Goal: Task Accomplishment & Management: Complete application form

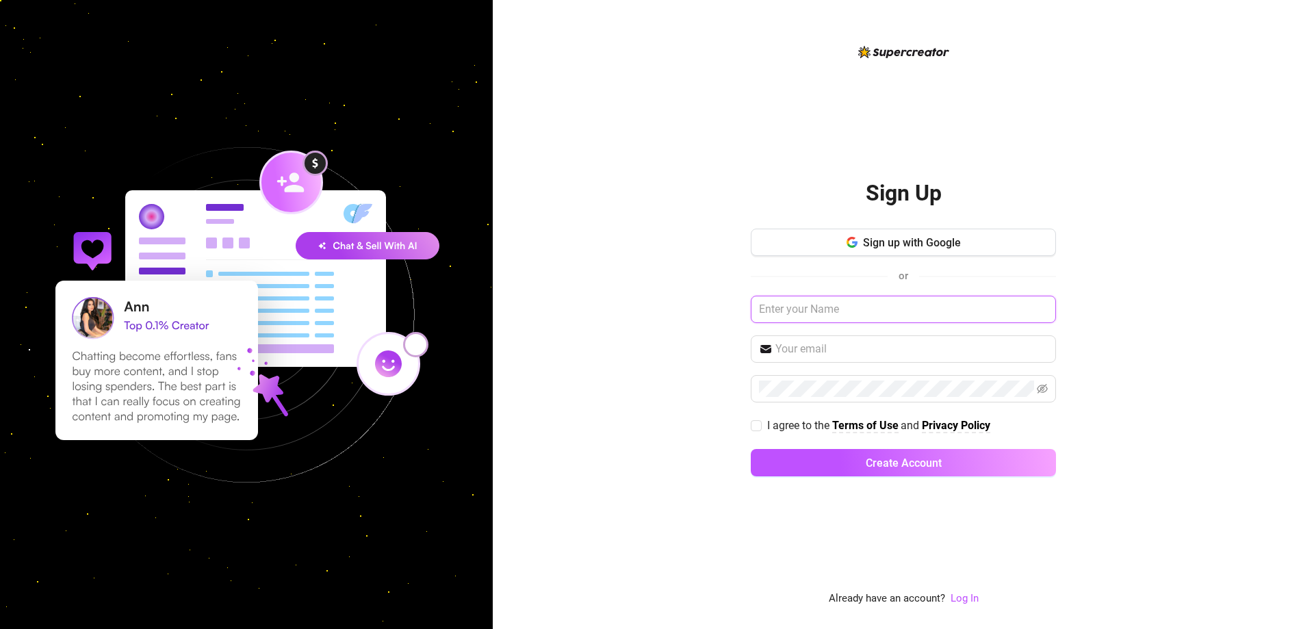
click at [837, 318] on input "text" at bounding box center [903, 309] width 305 height 27
click at [835, 347] on input "text" at bounding box center [912, 349] width 272 height 16
type input "[EMAIL_ADDRESS][DOMAIN_NAME]"
click at [851, 314] on input "text" at bounding box center [903, 309] width 305 height 27
type input "[PERSON_NAME]"
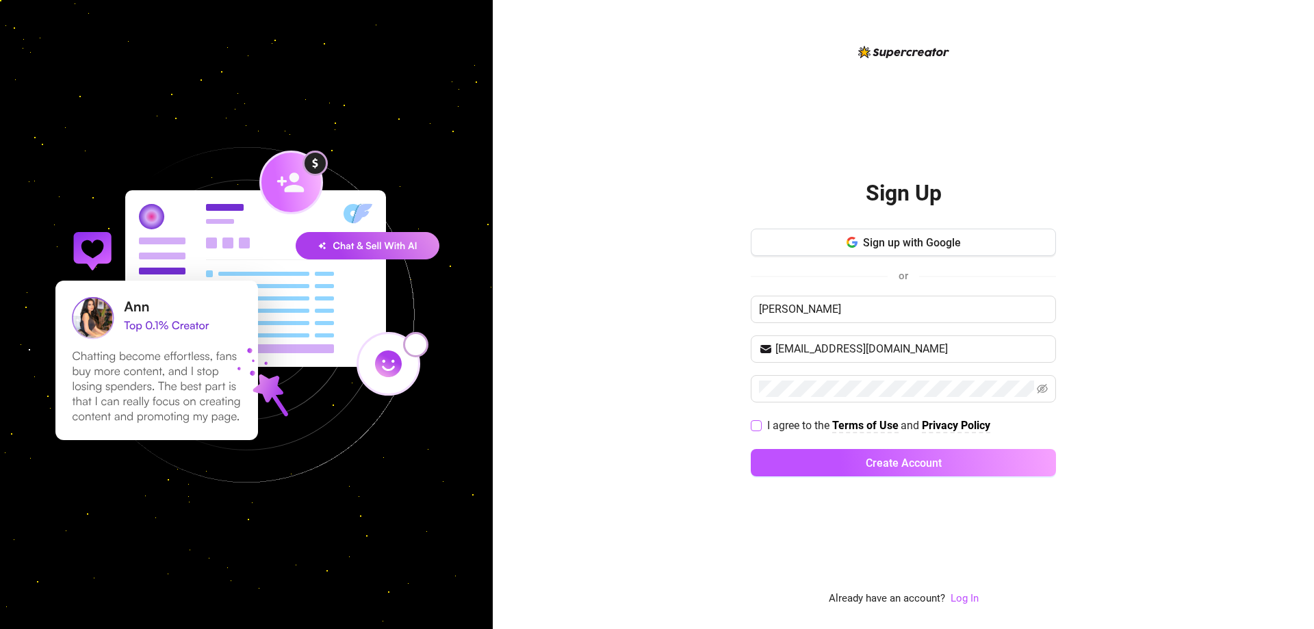
click at [756, 425] on input "I agree to the Terms of Use and Privacy Policy" at bounding box center [756, 425] width 10 height 10
checkbox input "true"
click at [918, 467] on span "Create Account" at bounding box center [904, 463] width 76 height 13
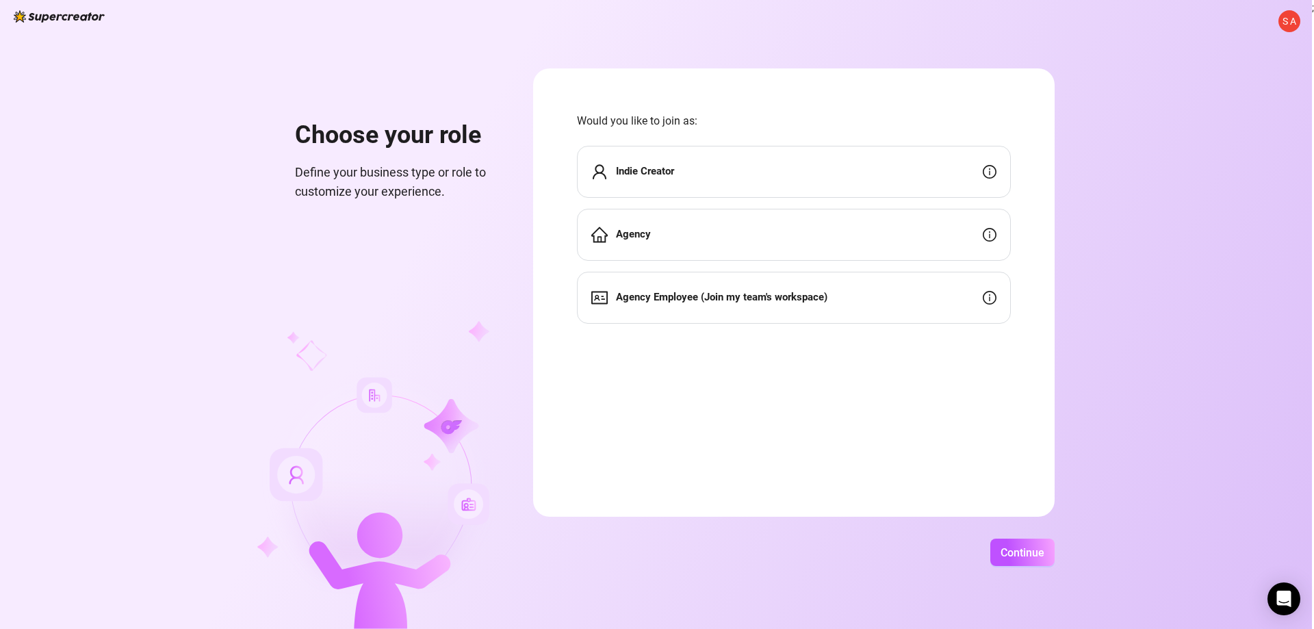
click at [771, 183] on div "Indie Creator" at bounding box center [794, 172] width 434 height 52
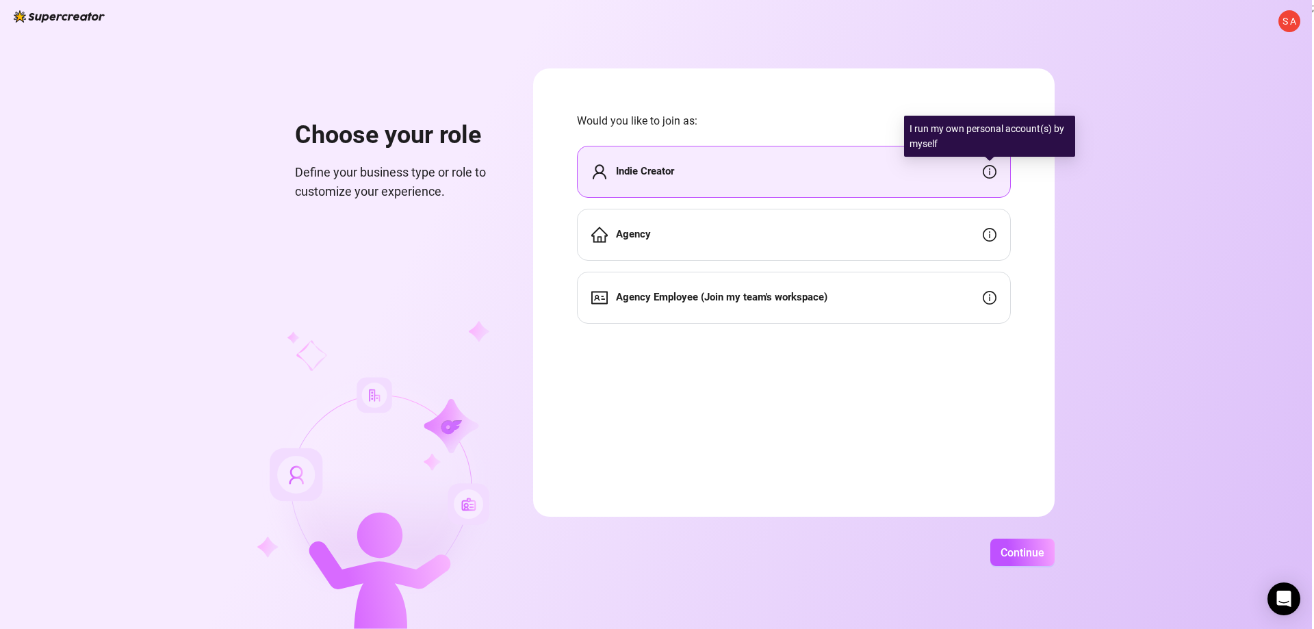
click at [993, 174] on icon "info-circle" at bounding box center [990, 172] width 14 height 14
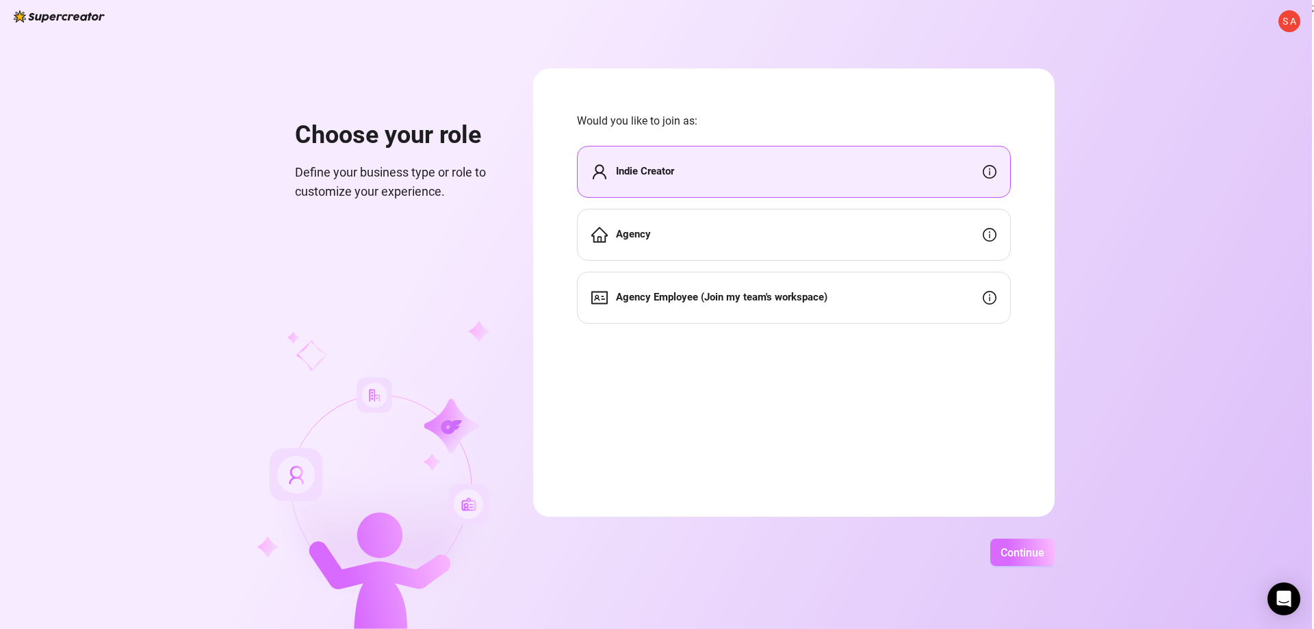
click at [1030, 550] on span "Continue" at bounding box center [1023, 552] width 44 height 13
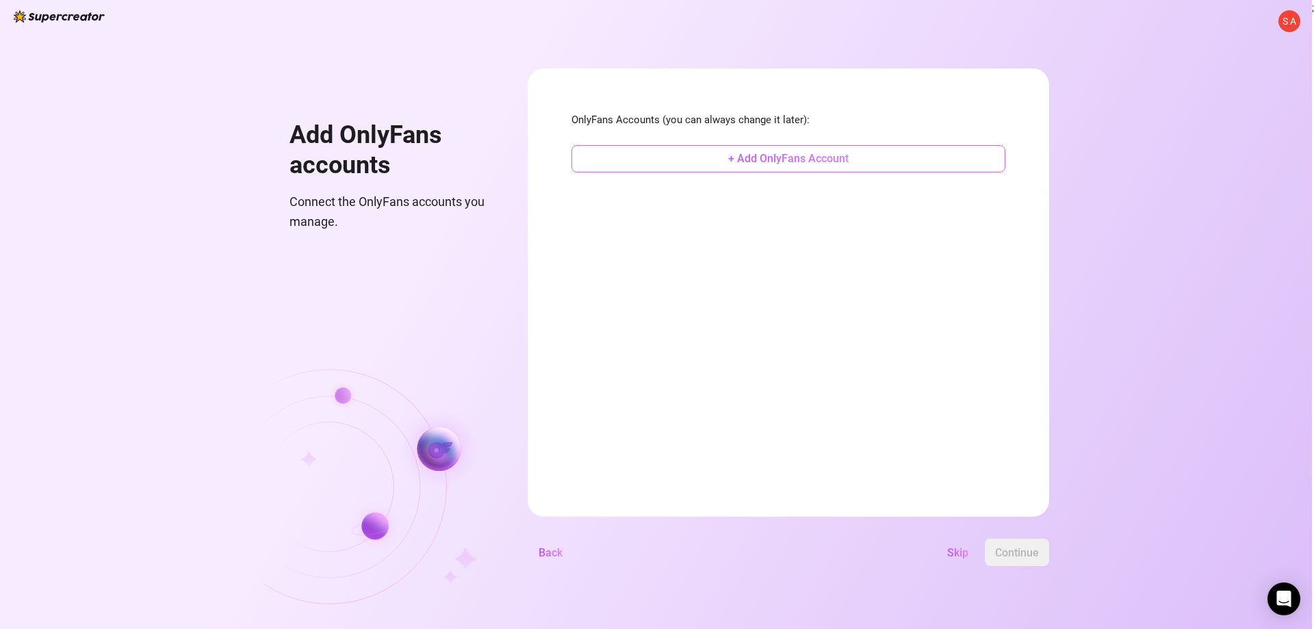
click at [755, 161] on span "+ Add OnlyFans Account" at bounding box center [788, 158] width 120 height 13
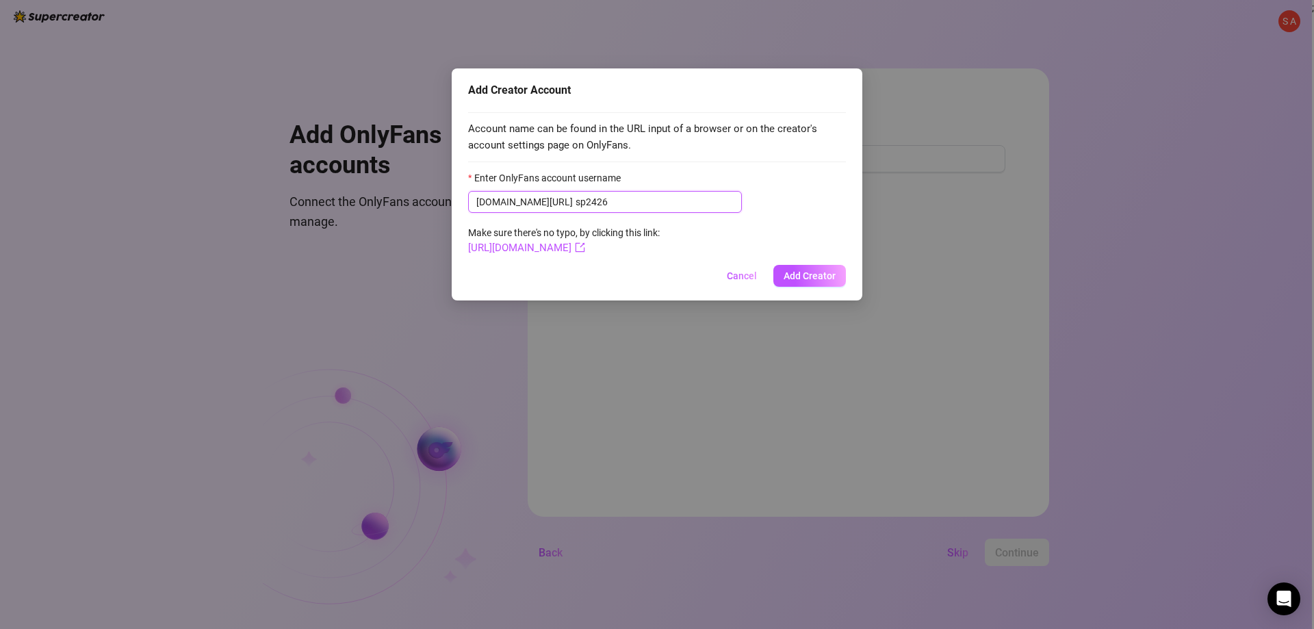
click at [576, 201] on input "sp2426" at bounding box center [655, 201] width 158 height 15
click at [576, 200] on input "sp2426" at bounding box center [655, 201] width 158 height 15
type input "smkp2426"
click at [800, 278] on span "Add Creator" at bounding box center [810, 275] width 52 height 11
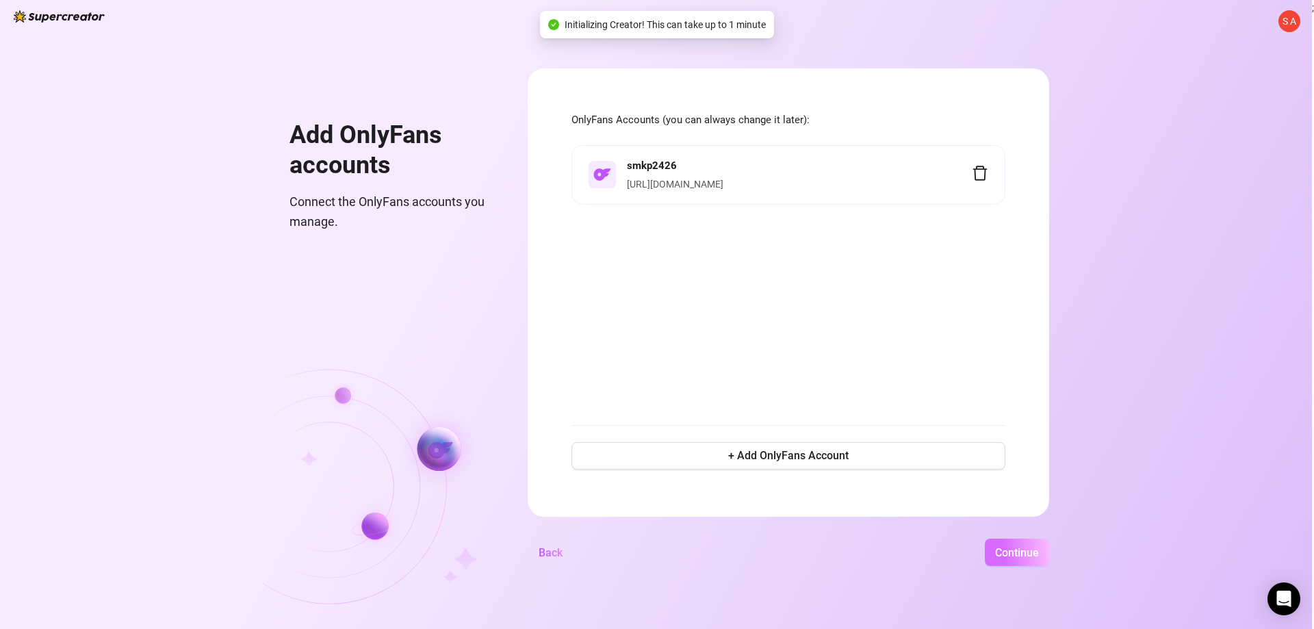
click at [1011, 550] on span "Continue" at bounding box center [1017, 552] width 44 height 13
